Goal: Register for event/course

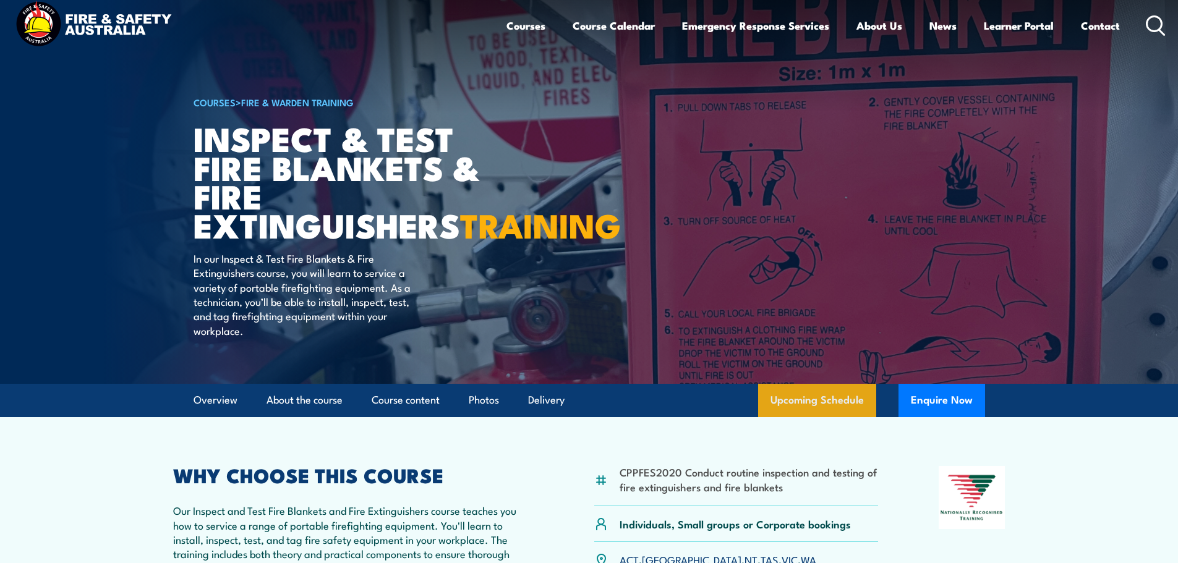
scroll to position [20, 0]
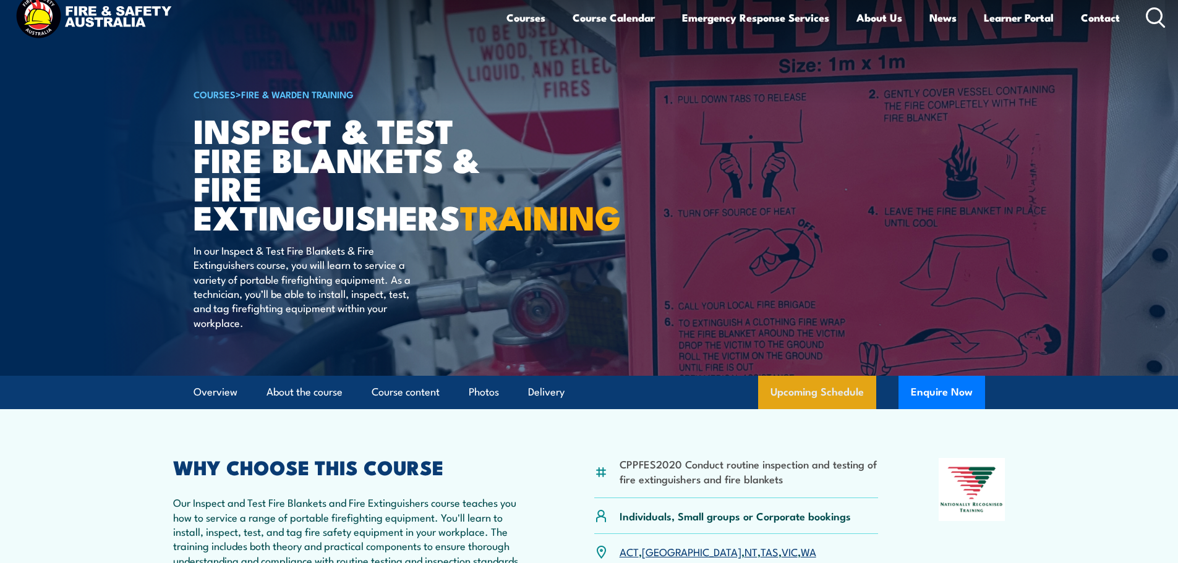
click at [841, 409] on link "Upcoming Schedule" at bounding box center [817, 392] width 118 height 33
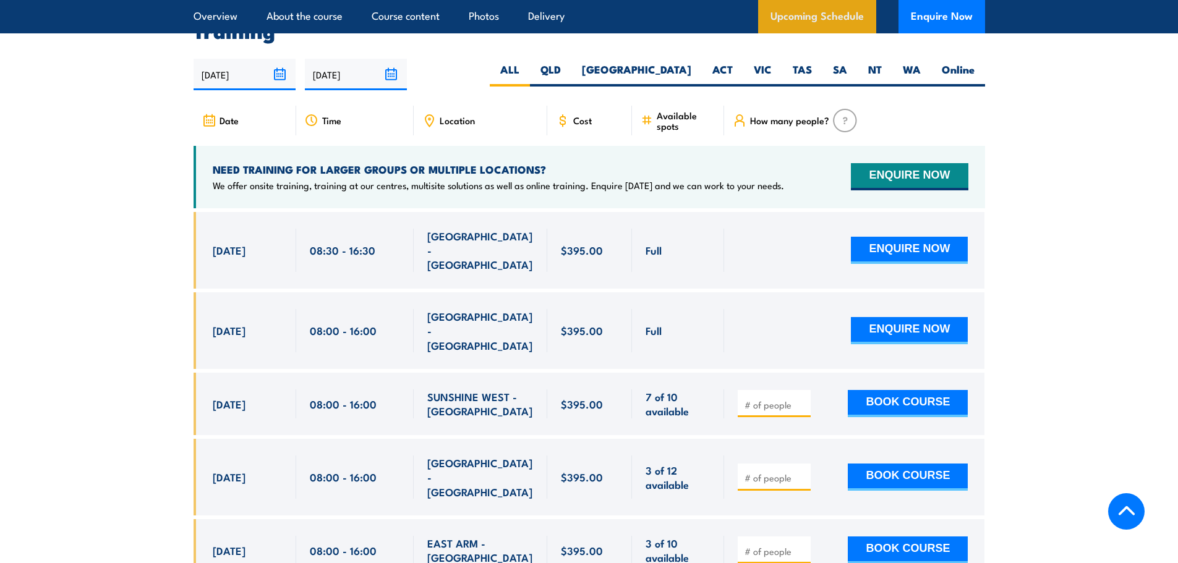
scroll to position [2296, 0]
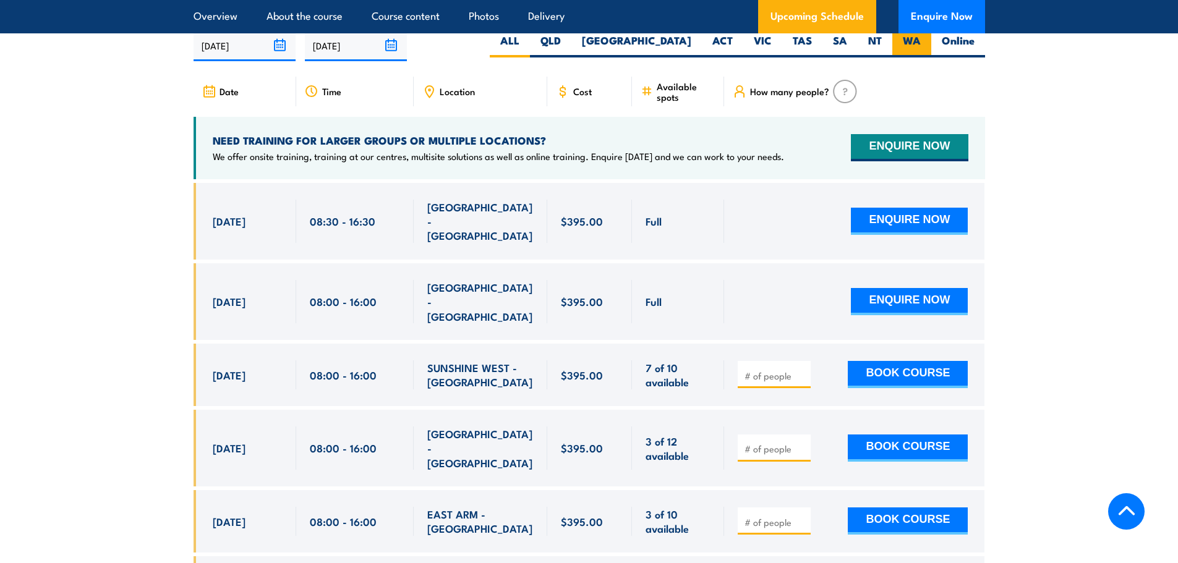
click at [897, 57] on label "WA" at bounding box center [911, 45] width 39 height 24
click at [920, 41] on input "WA" at bounding box center [924, 37] width 8 height 8
radio input "true"
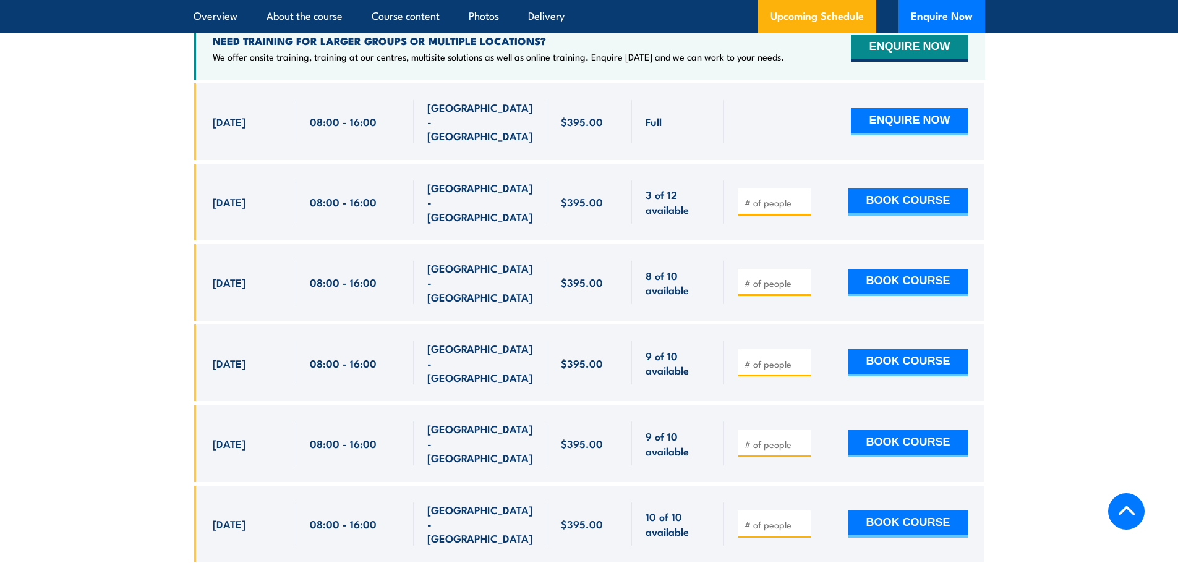
scroll to position [2378, 0]
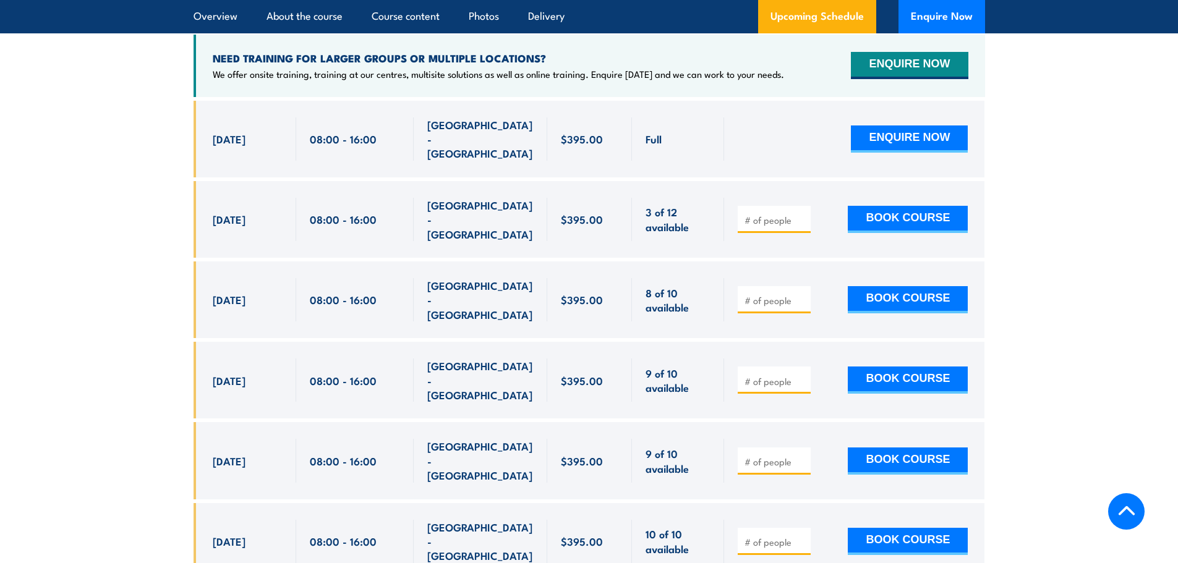
click at [766, 224] on input "number" at bounding box center [775, 220] width 62 height 12
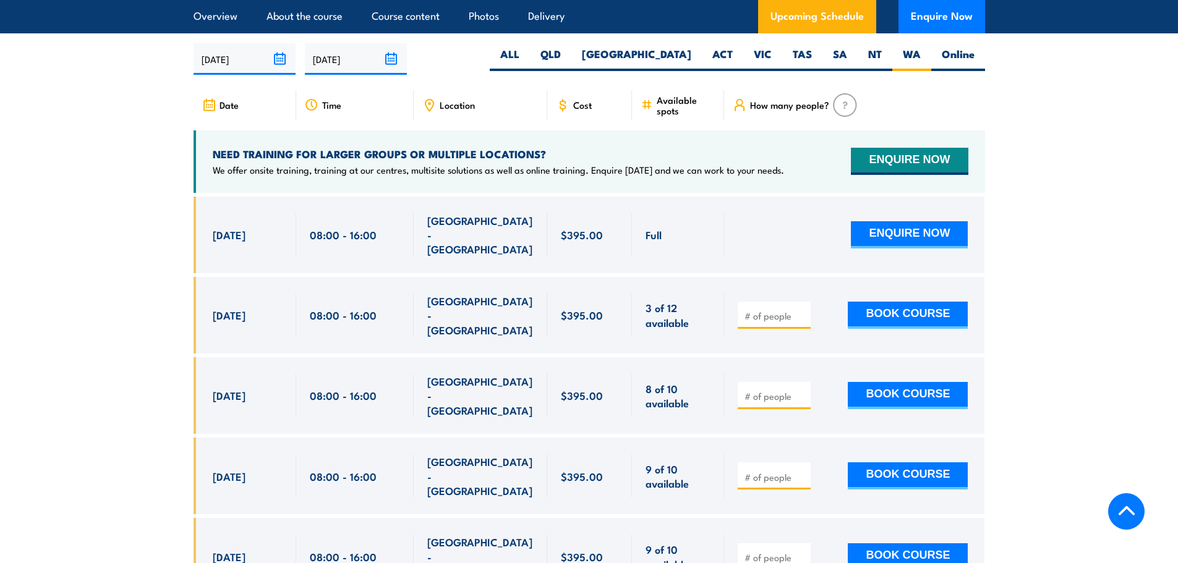
scroll to position [2275, 0]
